Goal: Check status: Check status

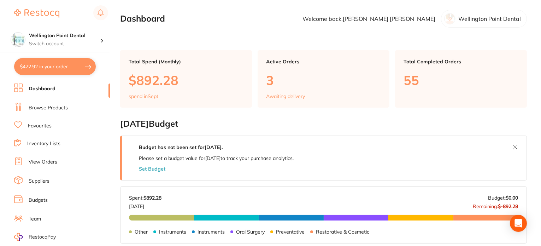
click at [51, 65] on button "$422.92 in your order" at bounding box center [55, 66] width 82 height 17
checkbox input "true"
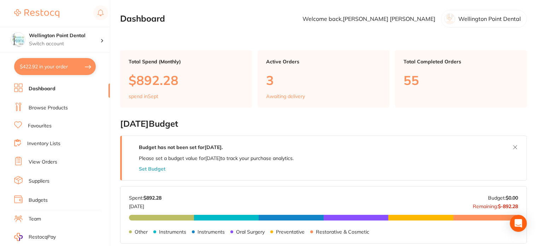
checkbox input "true"
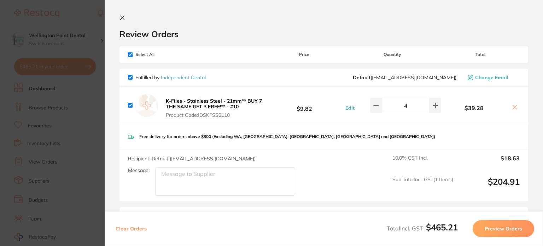
click at [124, 18] on icon at bounding box center [123, 18] width 6 height 6
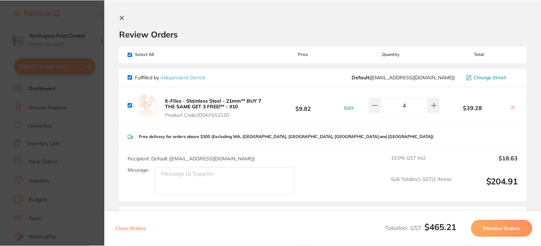
scroll to position [248, 0]
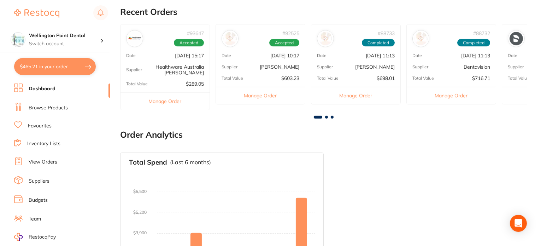
click at [44, 159] on link "View Orders" at bounding box center [43, 161] width 29 height 7
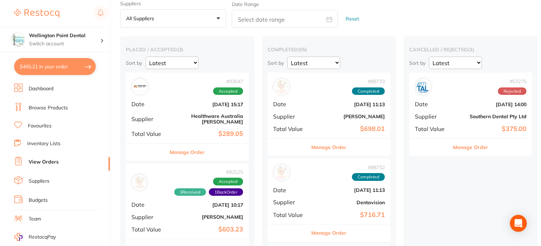
scroll to position [106, 0]
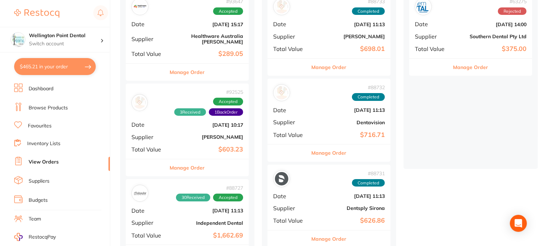
click at [227, 135] on div "# 92525 3 Received 1 Back Order Accepted Date [DATE] 10:17 Supplier [PERSON_NAM…" at bounding box center [187, 120] width 123 height 75
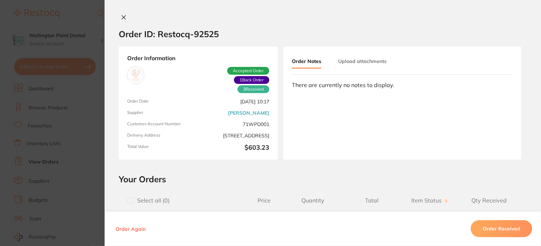
click at [123, 18] on icon at bounding box center [124, 18] width 4 height 4
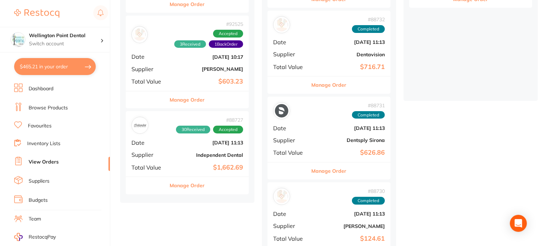
scroll to position [177, 0]
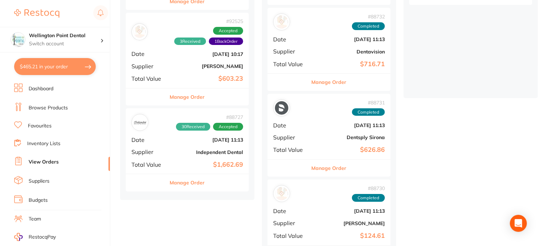
click at [185, 91] on button "Manage Order" at bounding box center [187, 96] width 35 height 17
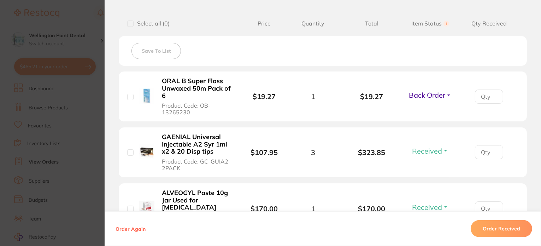
scroll to position [212, 0]
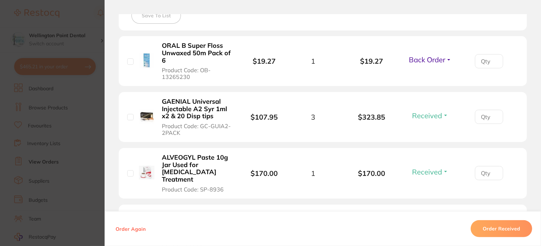
click at [448, 59] on button "Back Order" at bounding box center [430, 59] width 47 height 9
click at [437, 74] on span "Received" at bounding box center [430, 74] width 18 height 5
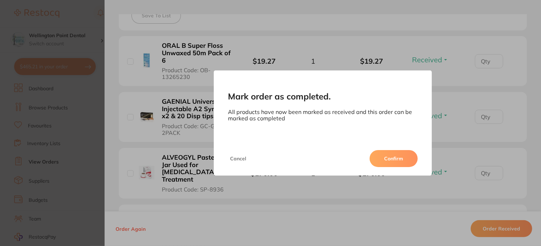
click at [392, 158] on button "Confirm" at bounding box center [394, 158] width 48 height 17
